Goal: Transaction & Acquisition: Purchase product/service

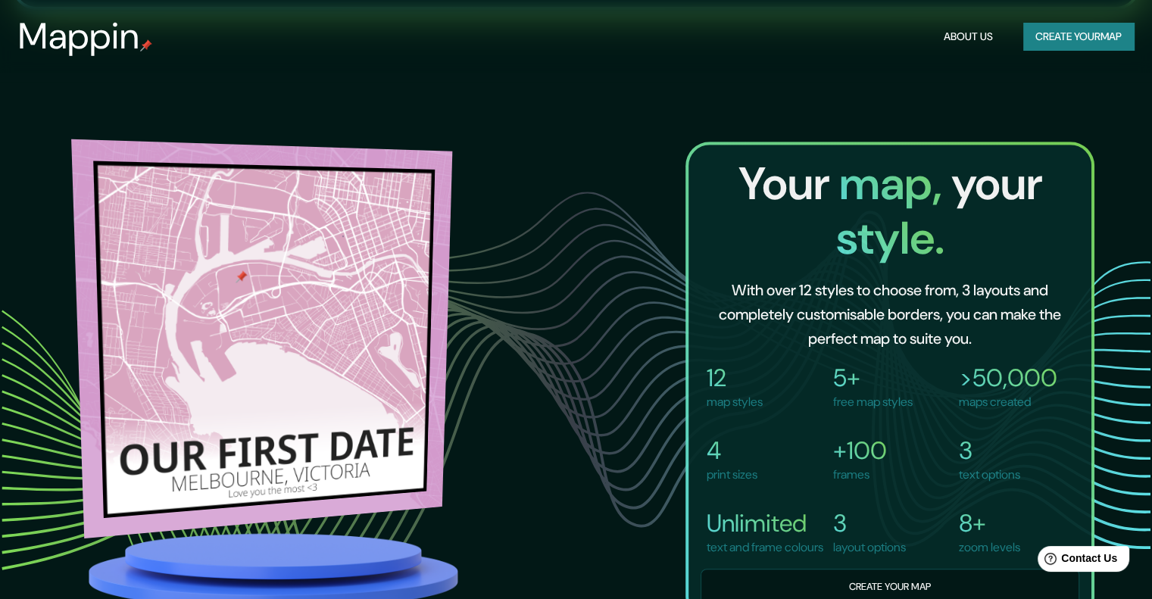
scroll to position [930, 0]
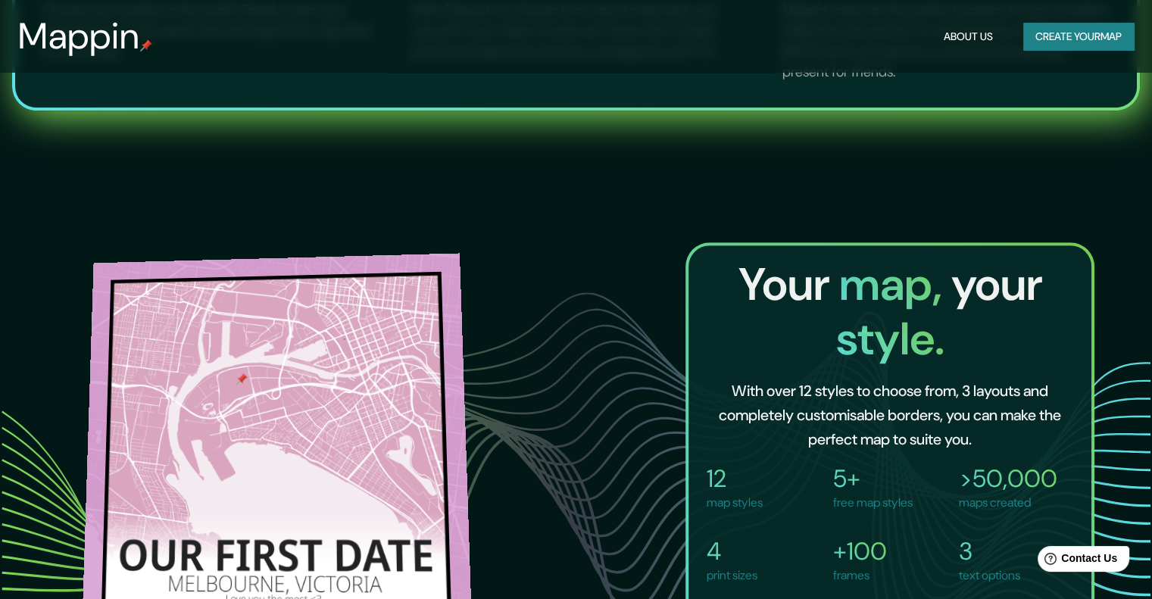
drag, startPoint x: 405, startPoint y: 354, endPoint x: 233, endPoint y: 369, distance: 172.5
click at [233, 369] on div at bounding box center [277, 446] width 391 height 386
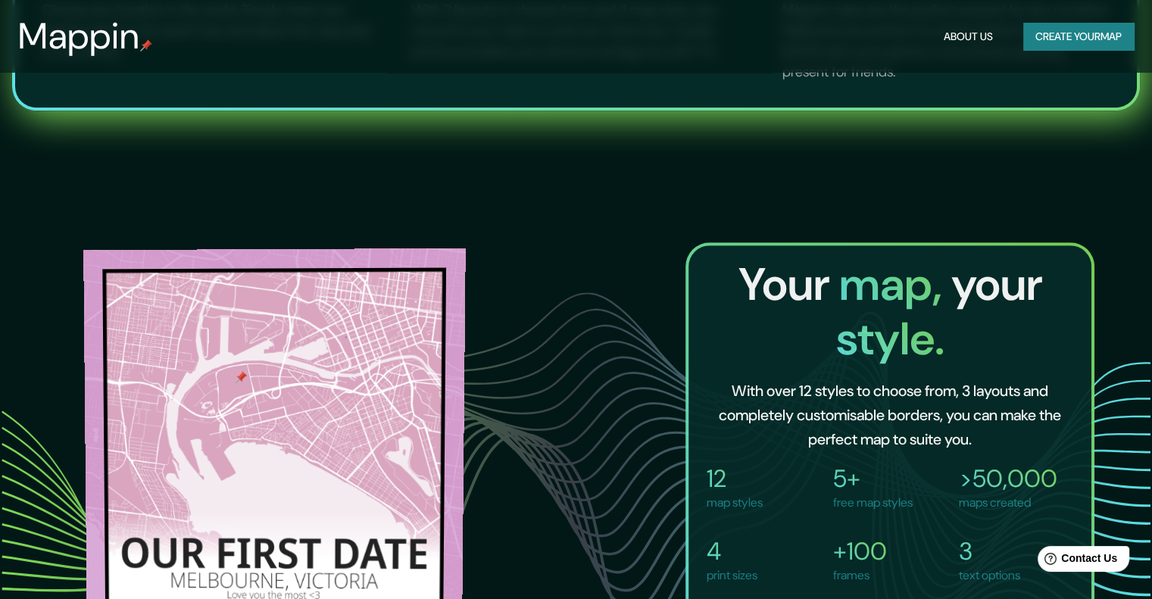
scroll to position [1030, 0]
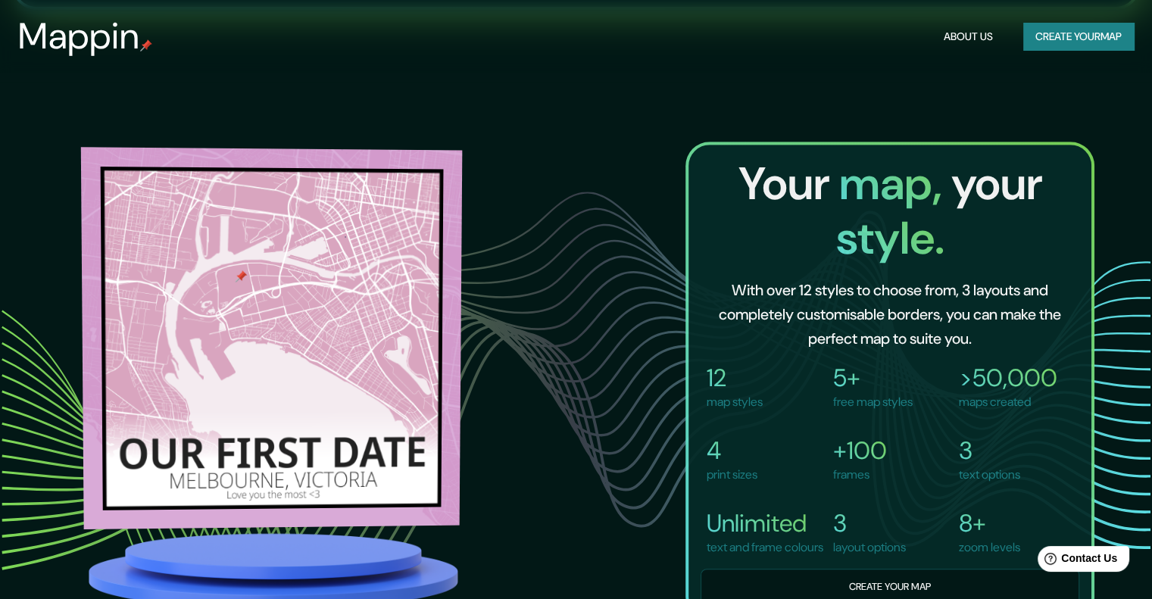
click at [300, 348] on img at bounding box center [271, 338] width 381 height 382
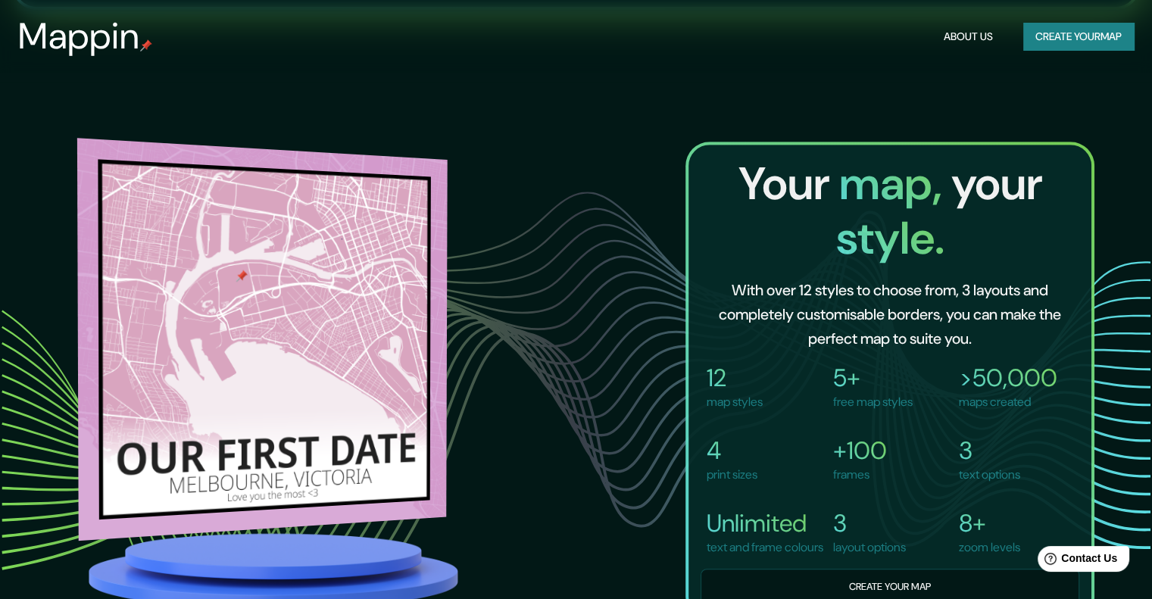
drag, startPoint x: 430, startPoint y: 339, endPoint x: 375, endPoint y: 348, distance: 56.0
click at [375, 348] on div at bounding box center [262, 341] width 370 height 406
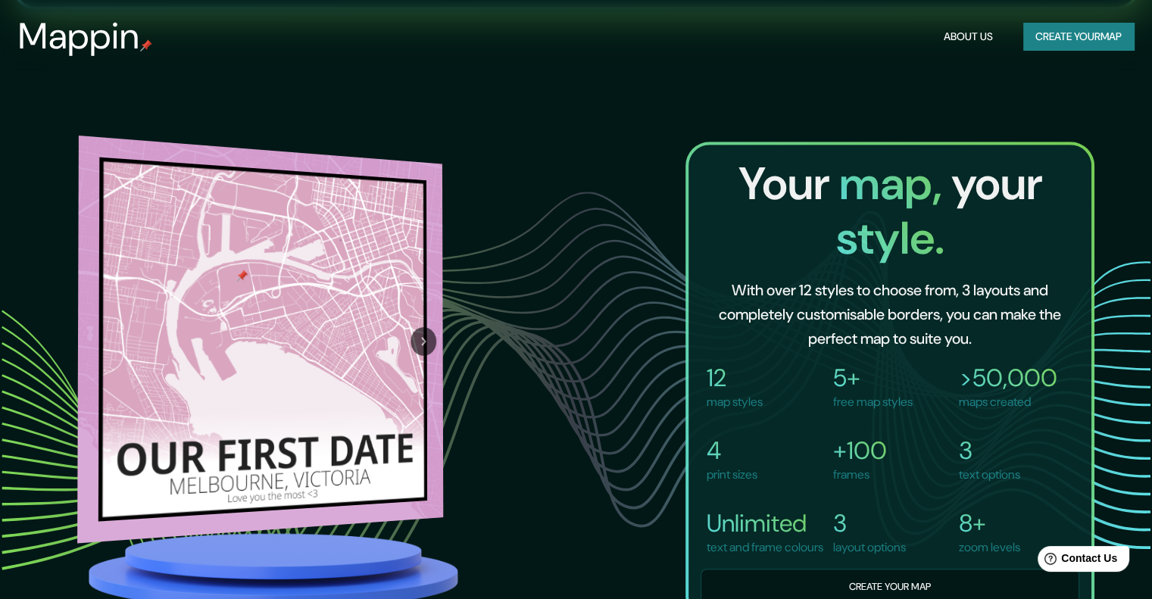
click at [430, 333] on icon "Next" at bounding box center [423, 341] width 15 height 17
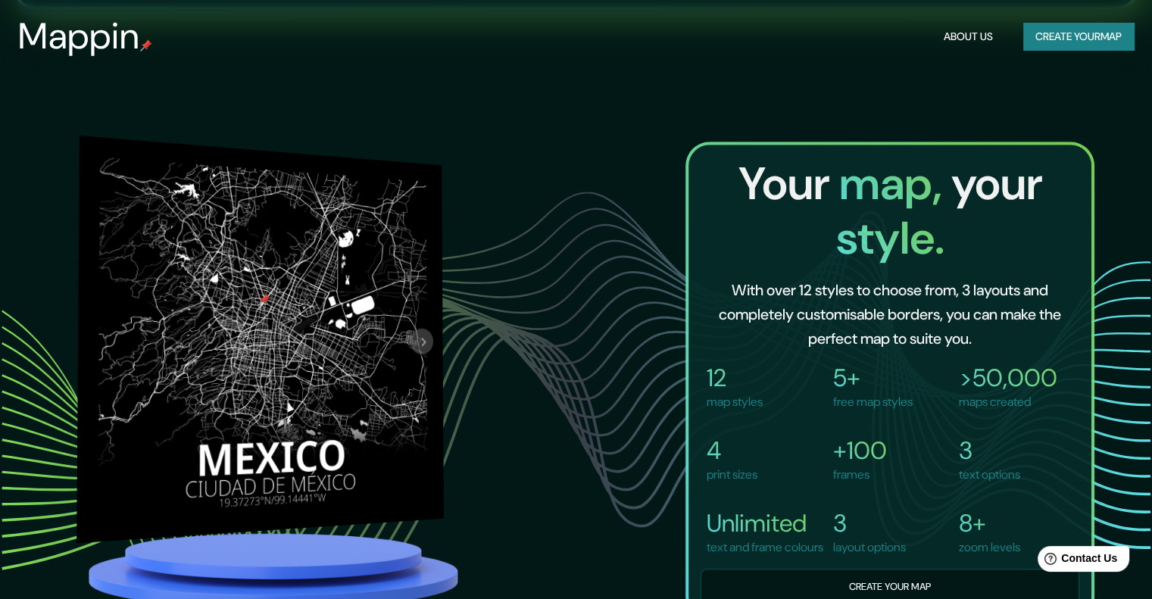
click at [430, 333] on icon "Next" at bounding box center [423, 341] width 15 height 17
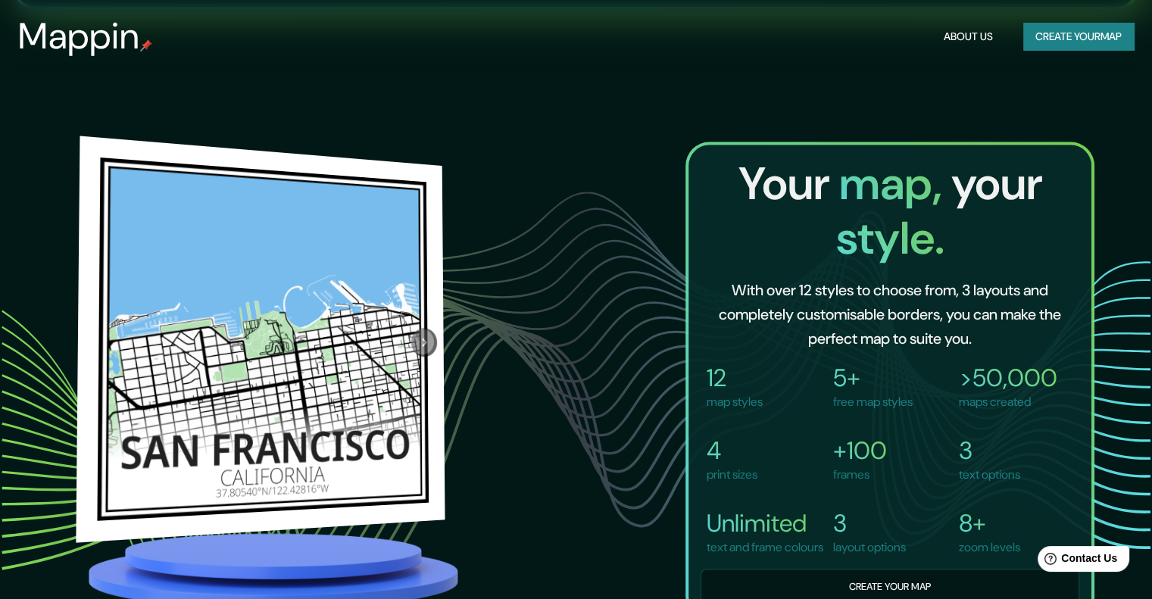
click at [425, 334] on icon "Next" at bounding box center [424, 342] width 16 height 17
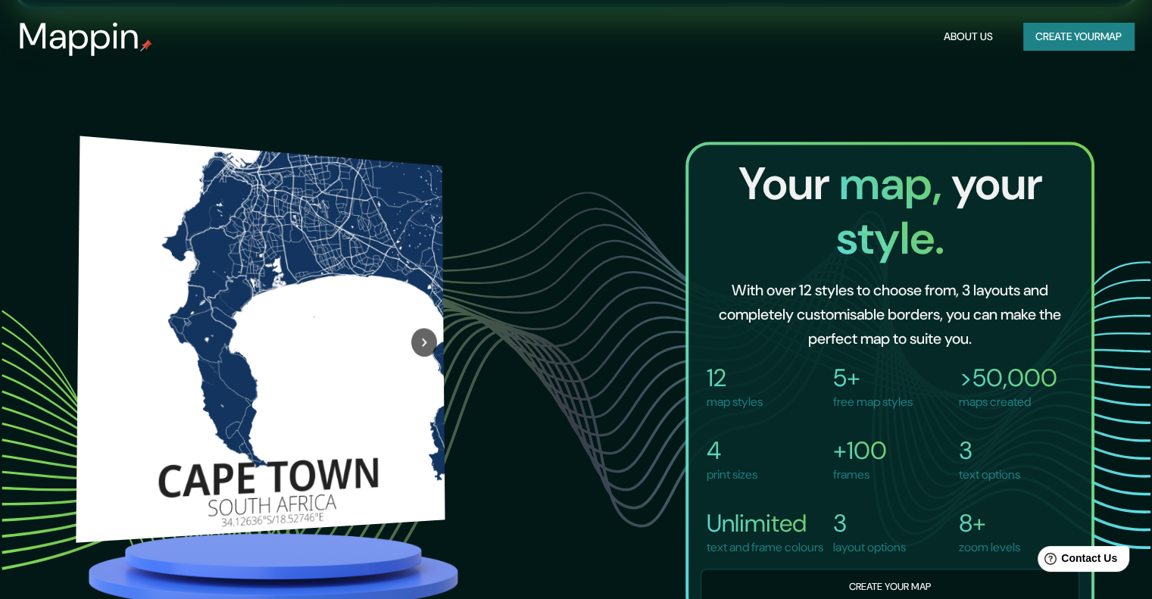
click at [425, 318] on div at bounding box center [425, 344] width 42 height 363
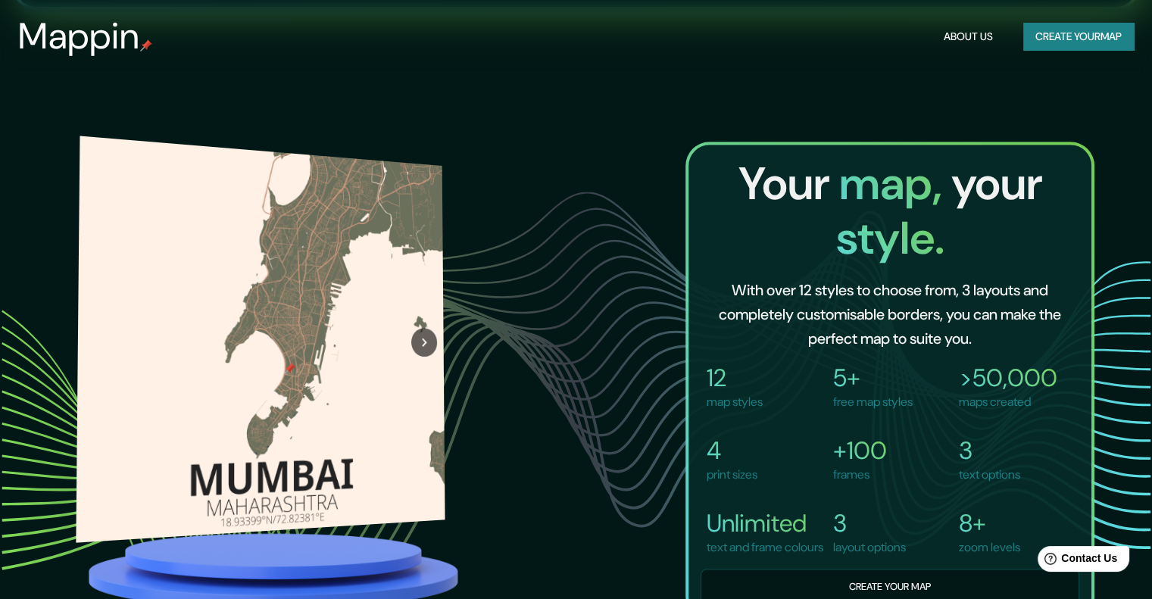
click at [425, 334] on icon "Next" at bounding box center [424, 342] width 16 height 17
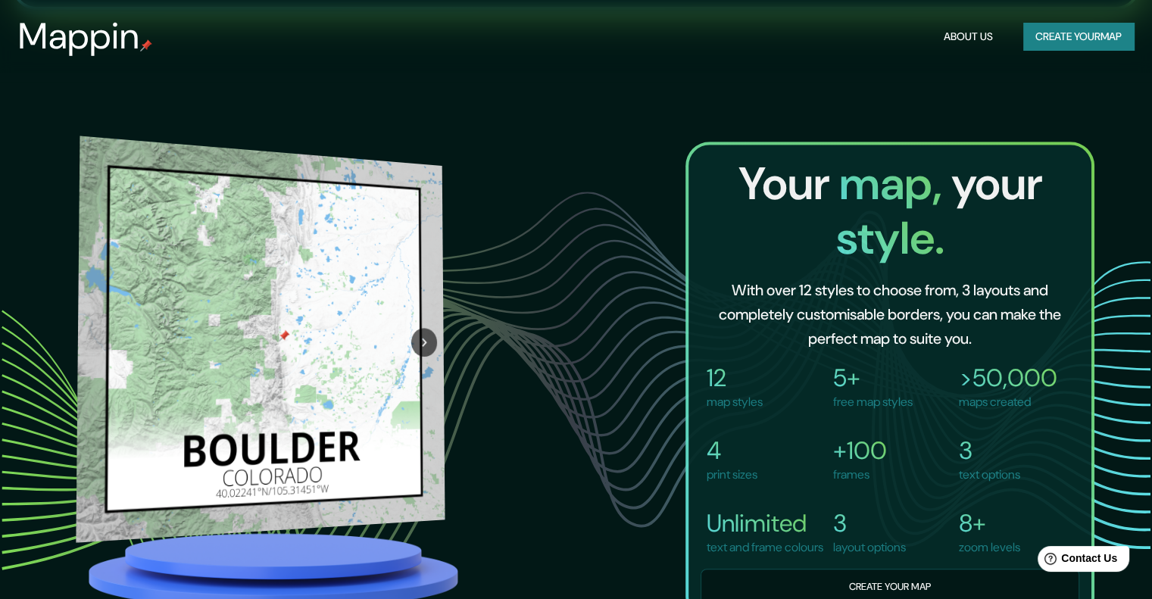
click at [425, 318] on div at bounding box center [425, 344] width 42 height 363
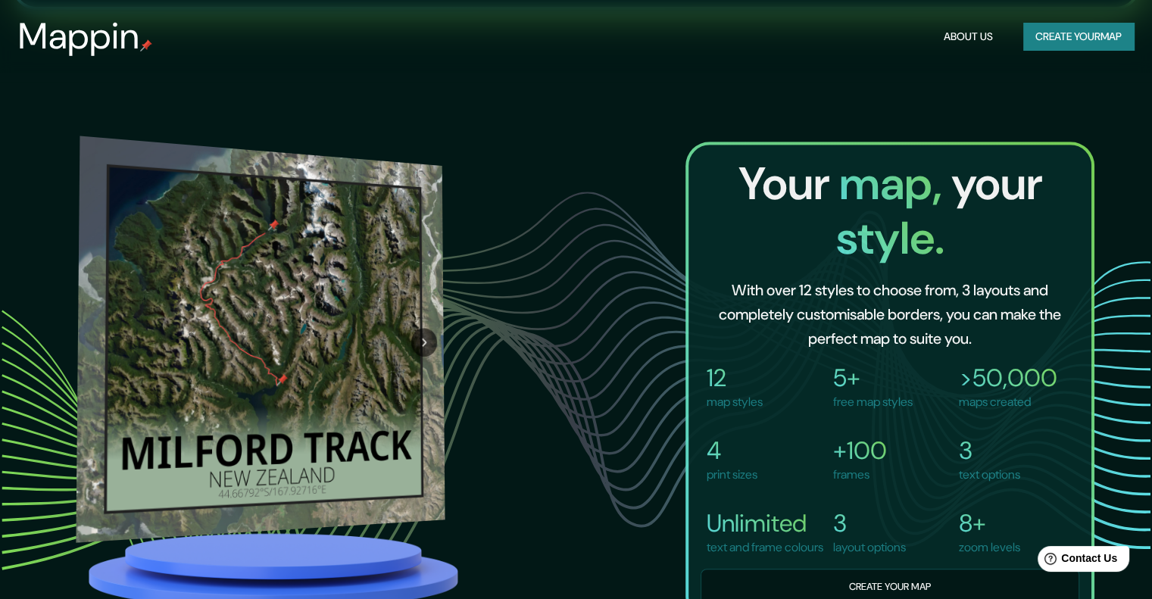
click at [425, 334] on icon "Next" at bounding box center [424, 342] width 16 height 17
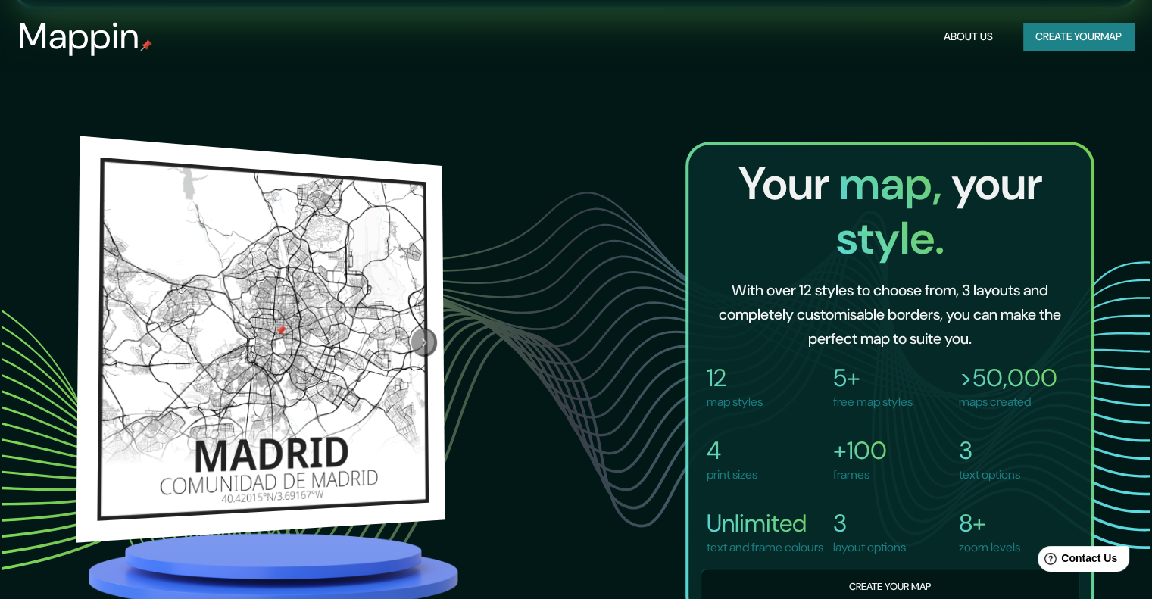
click at [425, 334] on icon "Next" at bounding box center [424, 342] width 16 height 17
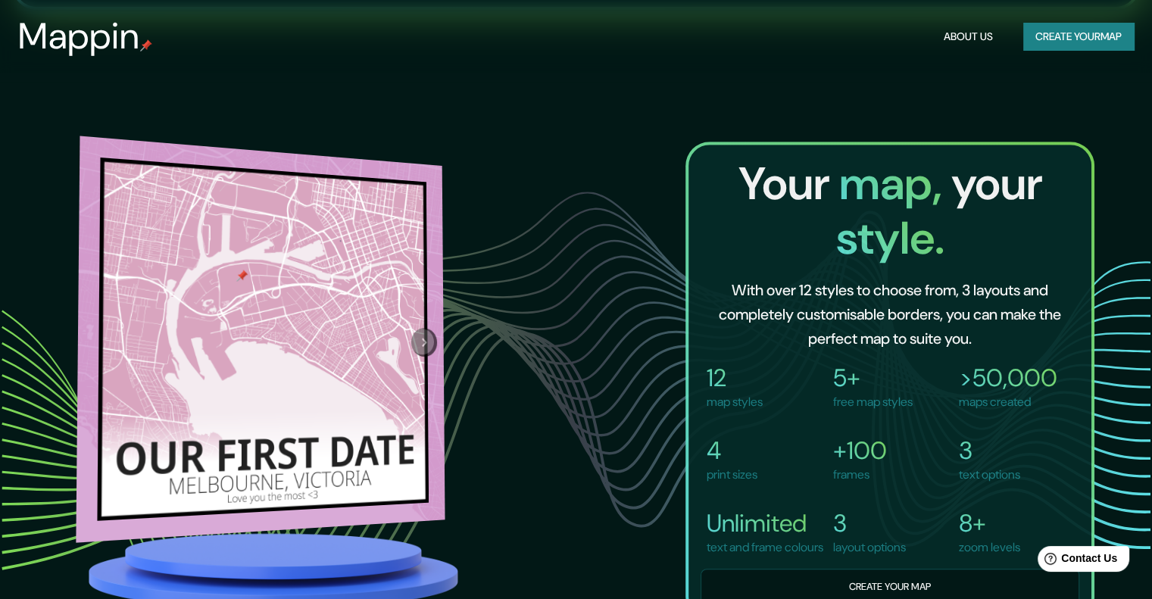
click at [425, 328] on button "Next" at bounding box center [424, 342] width 26 height 29
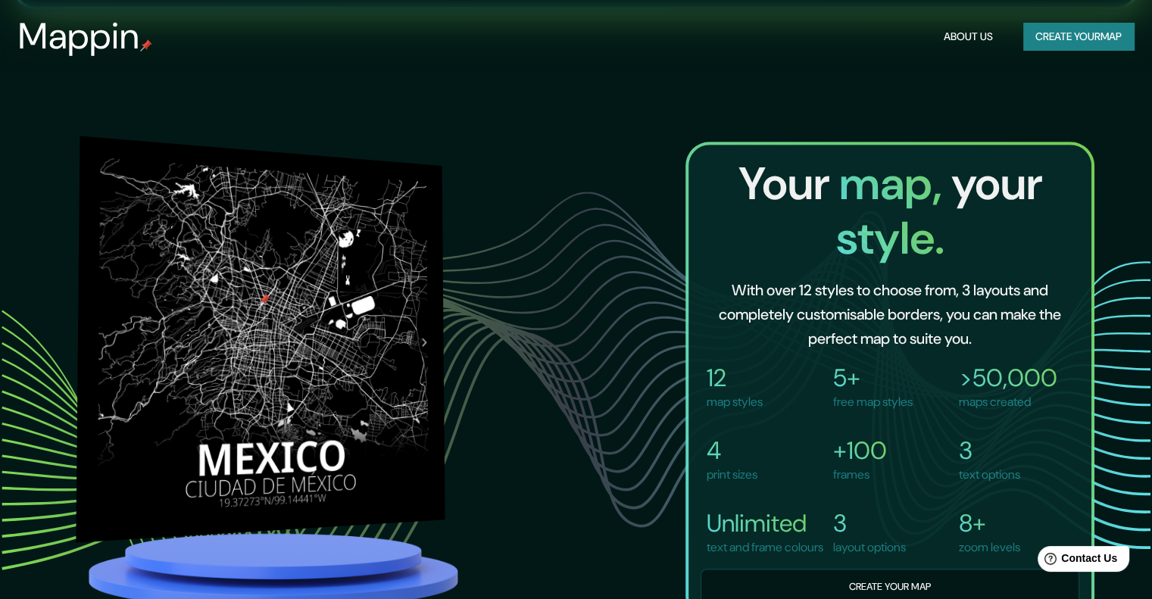
click at [425, 334] on icon "Next" at bounding box center [424, 342] width 16 height 17
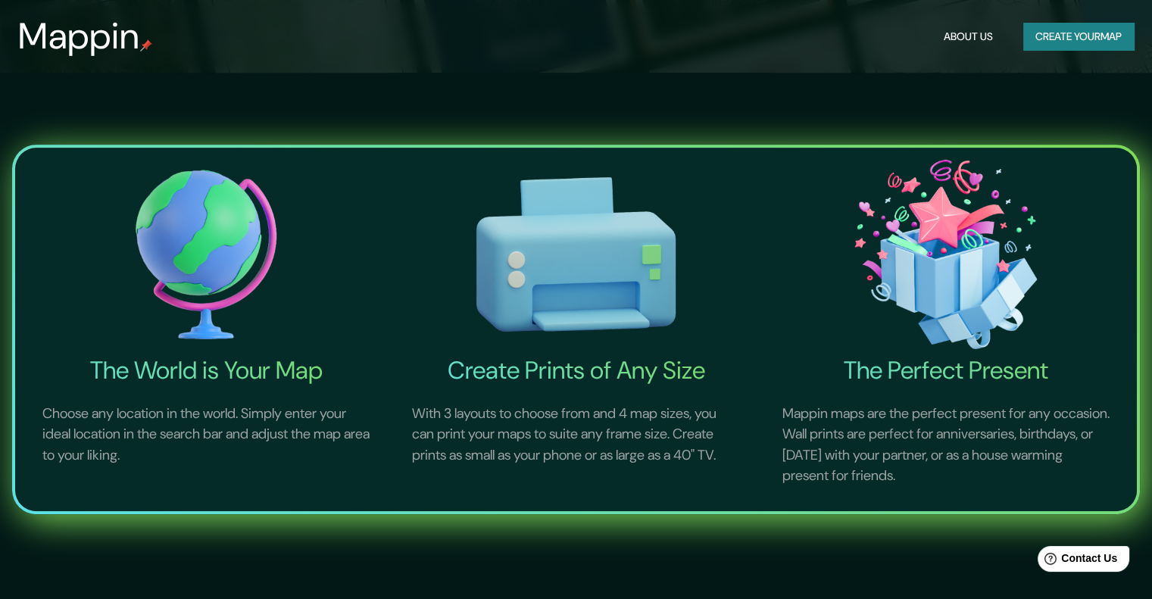
scroll to position [223, 0]
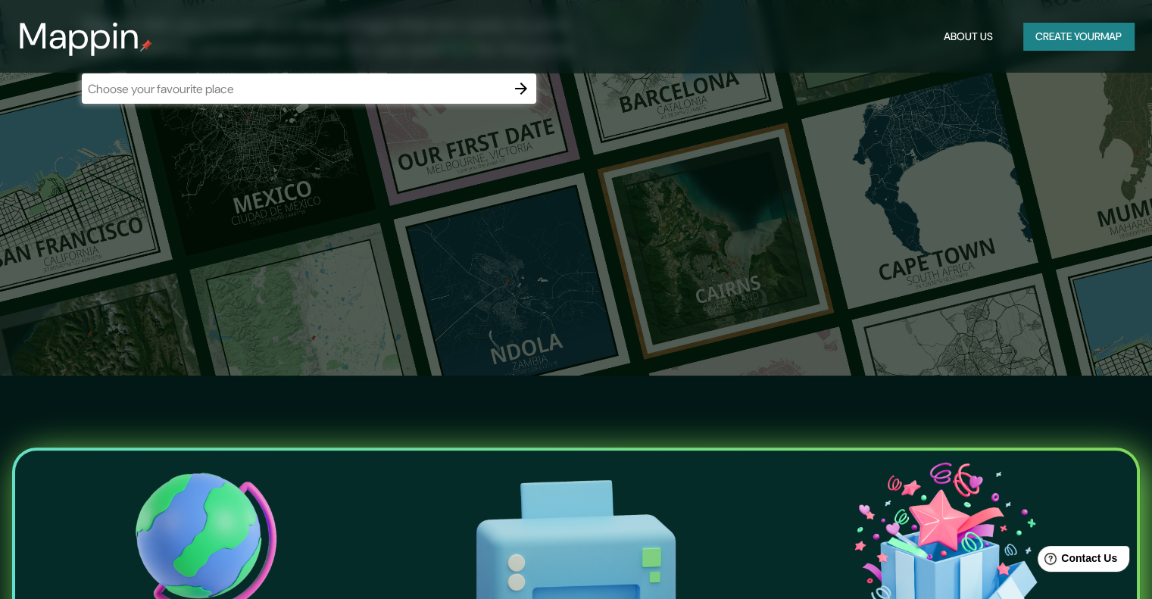
click at [1080, 42] on button "Create your map" at bounding box center [1078, 37] width 111 height 28
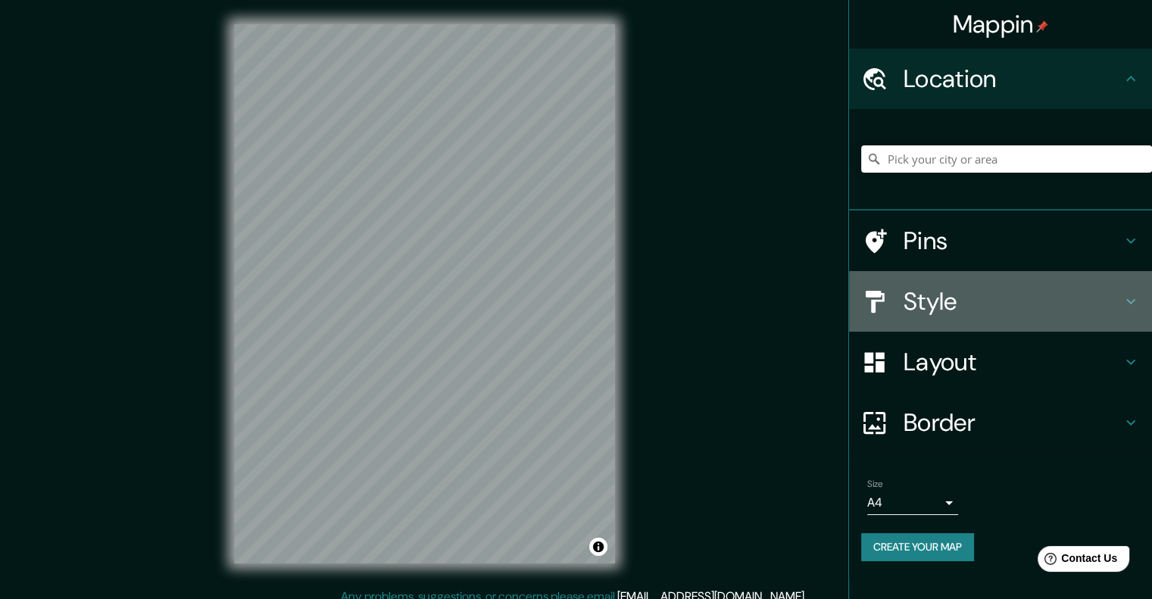
click at [957, 298] on h4 "Style" at bounding box center [1012, 301] width 218 height 30
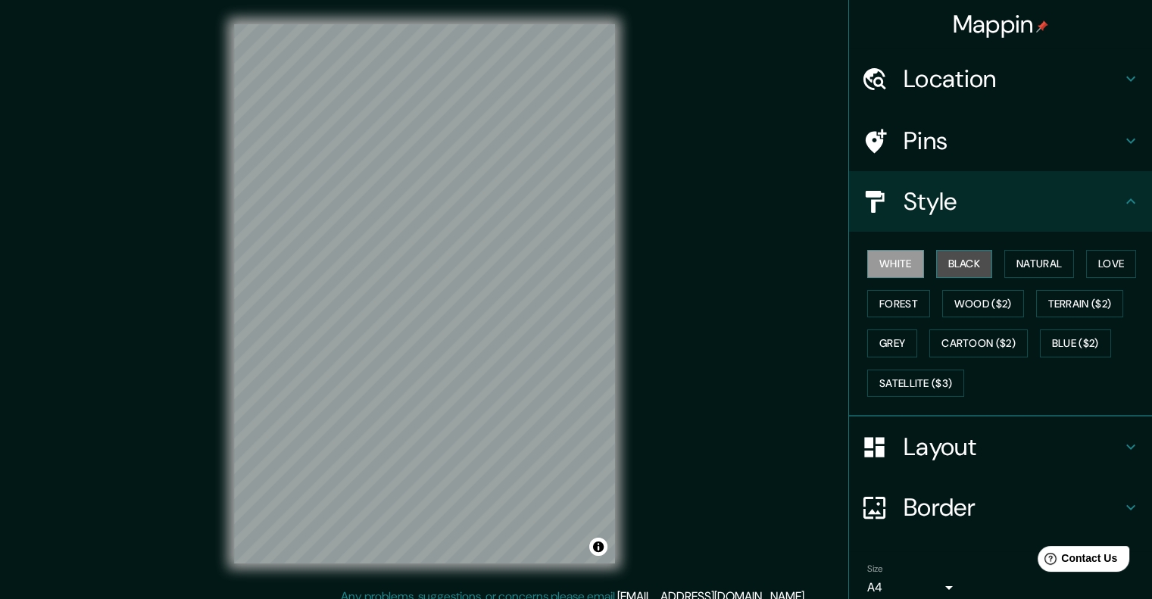
click at [949, 263] on button "Black" at bounding box center [964, 264] width 57 height 28
click at [1033, 263] on button "Natural" at bounding box center [1039, 264] width 70 height 28
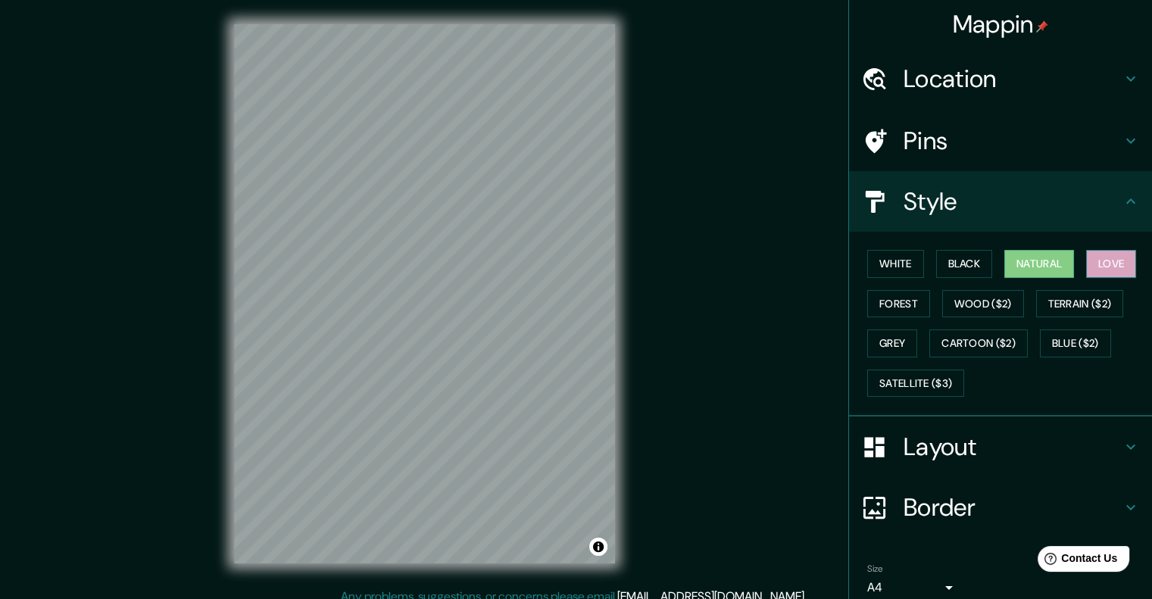
click at [1093, 263] on button "Love" at bounding box center [1111, 264] width 50 height 28
click at [906, 307] on button "Forest" at bounding box center [898, 304] width 63 height 28
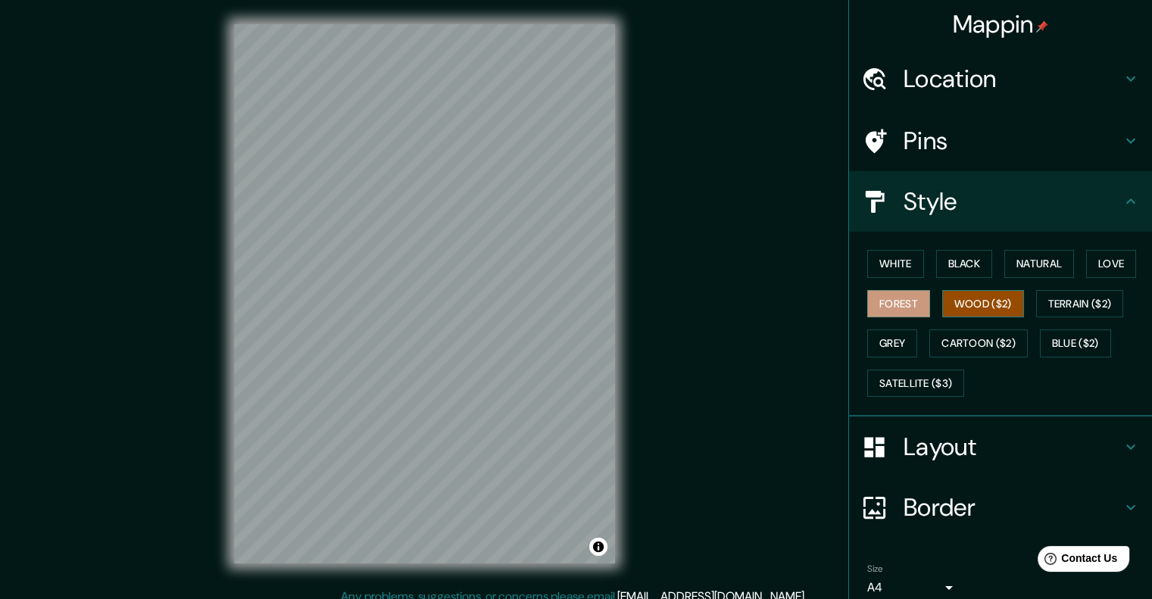
click at [943, 301] on button "Wood ($2)" at bounding box center [983, 304] width 82 height 28
click at [1049, 301] on button "Terrain ($2)" at bounding box center [1080, 304] width 88 height 28
